Goal: Register for event/course

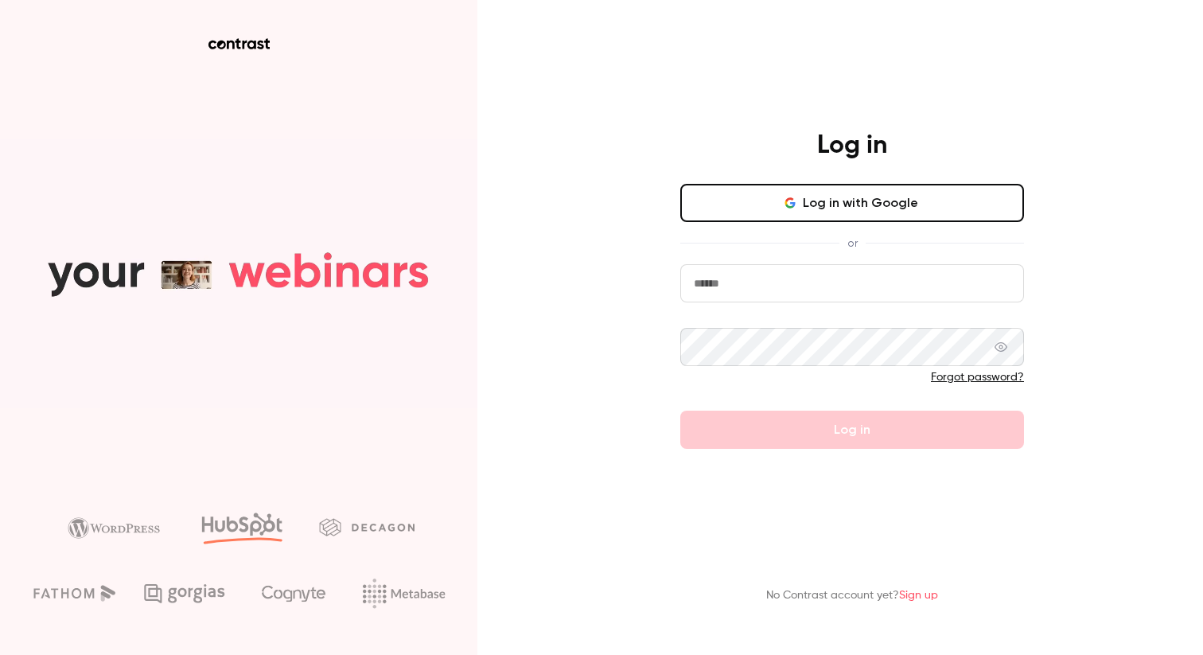
click at [775, 196] on button "Log in with Google" at bounding box center [852, 203] width 344 height 38
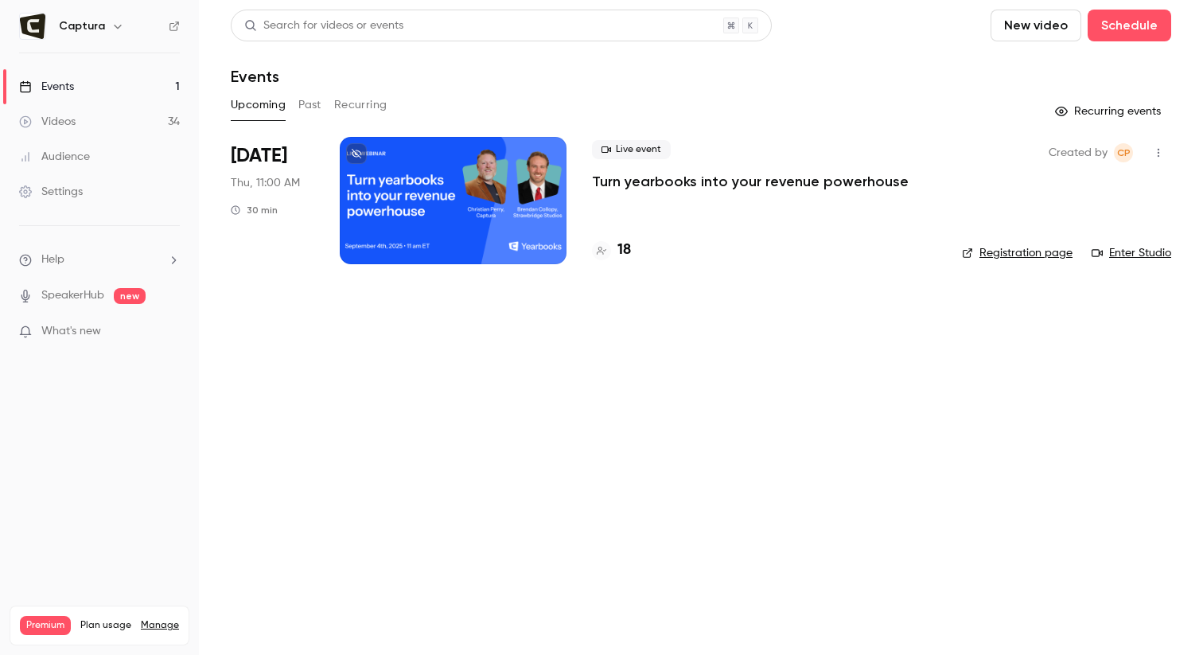
click at [1135, 248] on link "Enter Studio" at bounding box center [1131, 253] width 80 height 16
click at [83, 362] on ul "Help SpeakerHub new What's new" at bounding box center [99, 297] width 199 height 142
click at [83, 343] on ul "Help SpeakerHub new What's new" at bounding box center [99, 297] width 199 height 142
click at [83, 328] on span "What's new" at bounding box center [71, 331] width 60 height 17
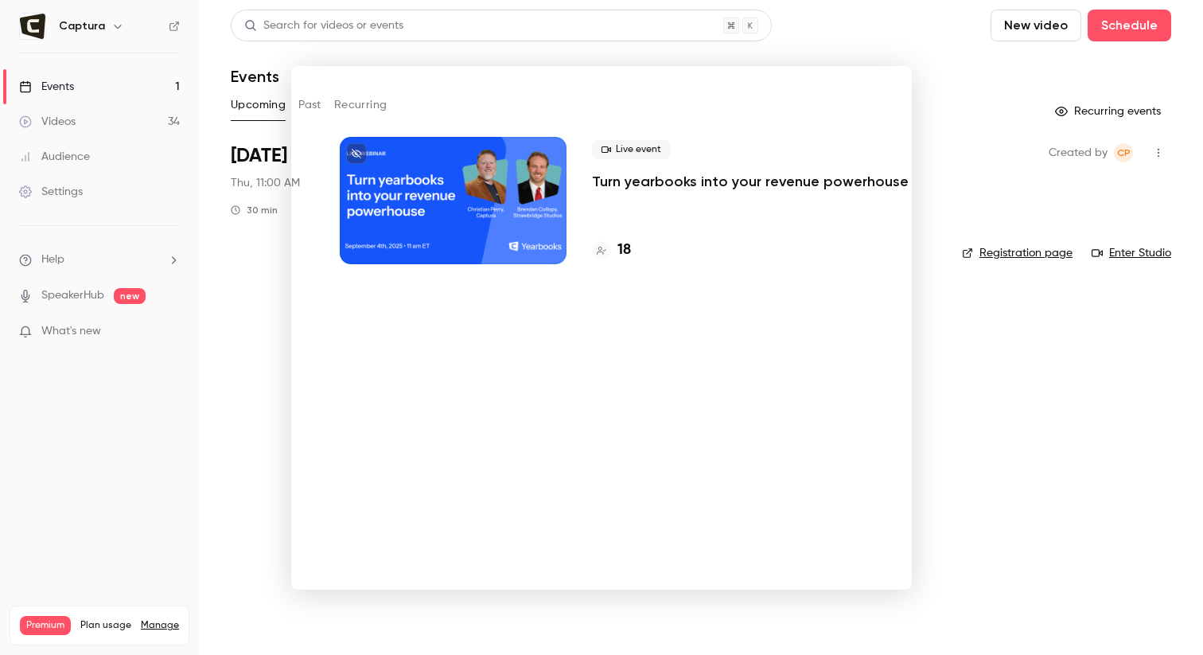
click at [867, 41] on div at bounding box center [601, 327] width 1203 height 655
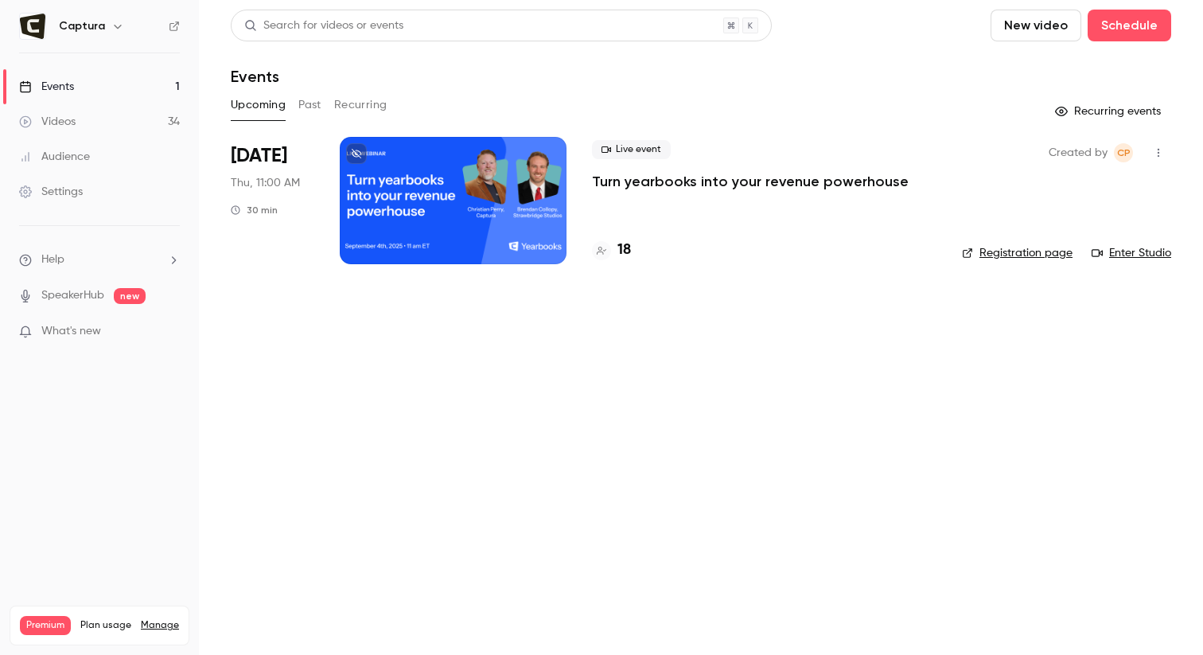
click at [101, 21] on h6 "Captura" at bounding box center [82, 26] width 46 height 16
click at [70, 31] on h6 "Captura" at bounding box center [82, 26] width 46 height 16
click at [38, 30] on img at bounding box center [32, 26] width 25 height 25
click at [30, 20] on img at bounding box center [32, 26] width 25 height 25
click at [111, 83] on link "Events 1" at bounding box center [99, 86] width 199 height 35
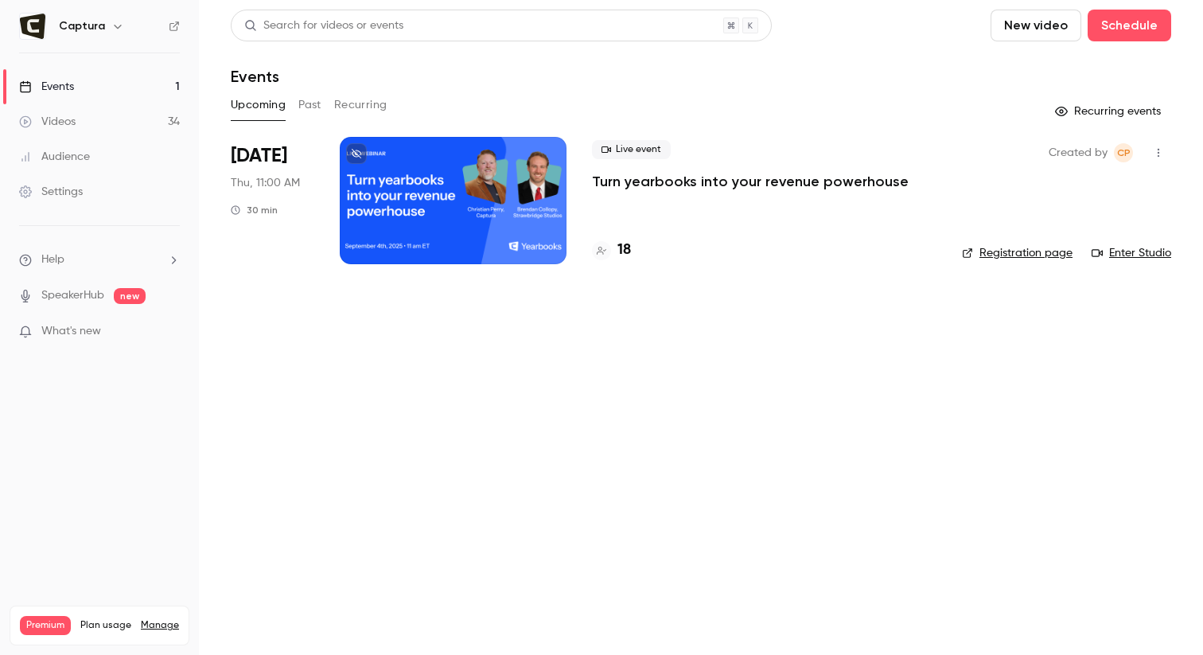
click at [635, 199] on div "Live event Turn yearbooks into your revenue powerhouse 18" at bounding box center [764, 200] width 344 height 127
drag, startPoint x: 618, startPoint y: 161, endPoint x: 609, endPoint y: 164, distance: 9.3
click at [618, 161] on div "Live event Turn yearbooks into your revenue powerhouse" at bounding box center [764, 165] width 344 height 51
click at [519, 177] on div at bounding box center [453, 200] width 227 height 127
